Goal: Transaction & Acquisition: Download file/media

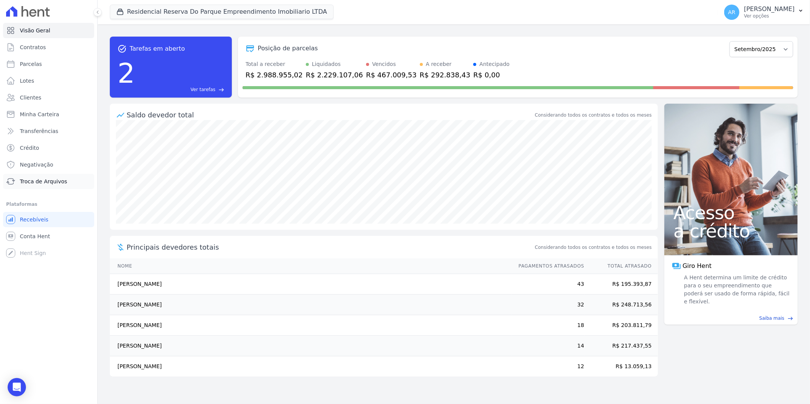
click at [45, 183] on span "Troca de Arquivos" at bounding box center [43, 182] width 47 height 8
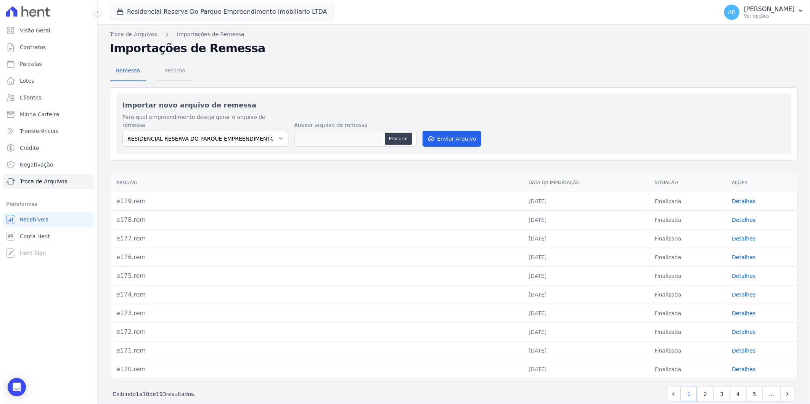
click at [169, 71] on span "Retorno" at bounding box center [175, 70] width 30 height 15
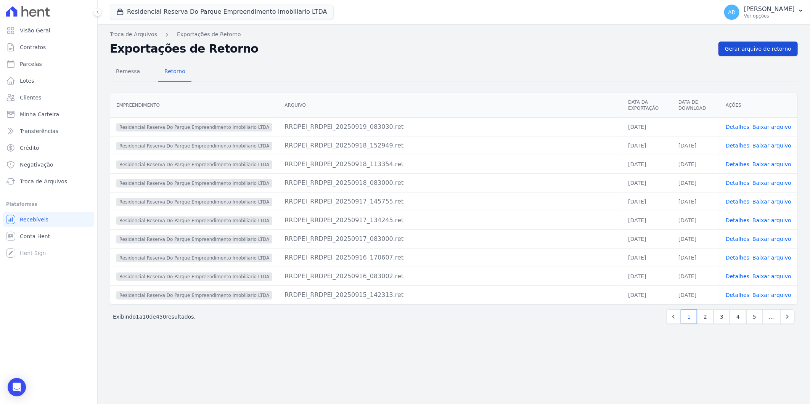
click at [748, 50] on span "Gerar arquivo de retorno" at bounding box center [758, 49] width 66 height 8
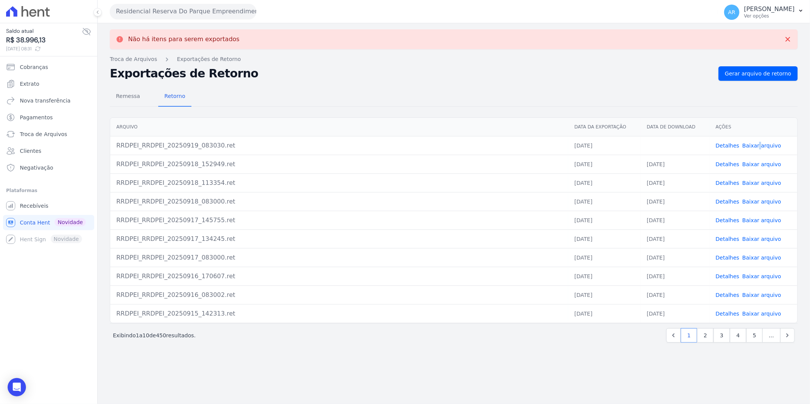
click at [760, 140] on td "Detalhes Baixar arquivo" at bounding box center [753, 145] width 88 height 19
drag, startPoint x: 760, startPoint y: 140, endPoint x: 763, endPoint y: 149, distance: 8.8
click at [763, 149] on span "Baixar arquivo" at bounding box center [761, 146] width 39 height 8
click at [761, 148] on link "Baixar arquivo" at bounding box center [761, 146] width 39 height 6
